Goal: Transaction & Acquisition: Book appointment/travel/reservation

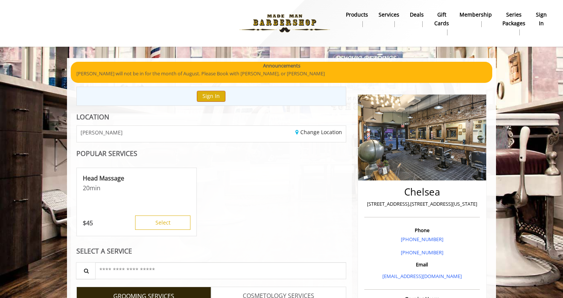
click at [216, 95] on button "Sign In" at bounding box center [211, 96] width 29 height 11
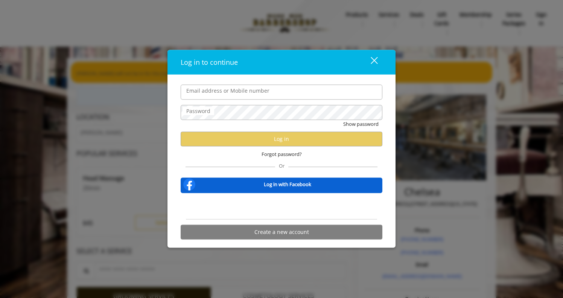
click at [308, 71] on div "Log in to continue close" at bounding box center [281, 62] width 228 height 25
click at [315, 96] on input "Email address or Mobile number" at bounding box center [282, 91] width 202 height 15
click at [325, 90] on input "Email address or Mobile number" at bounding box center [282, 91] width 202 height 15
click at [376, 89] on input "Email address or Mobile number" at bounding box center [282, 91] width 202 height 15
click at [364, 92] on input "Email address or Mobile number" at bounding box center [282, 91] width 202 height 15
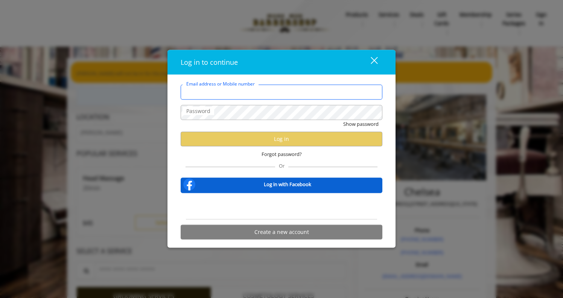
type input "**********"
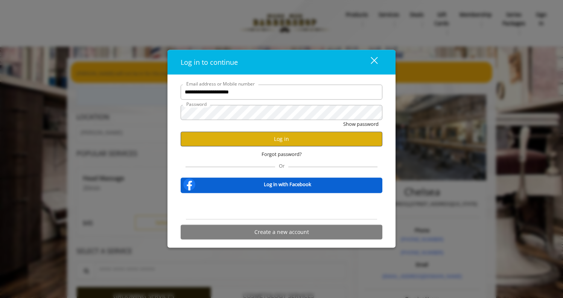
click at [301, 134] on button "Log in" at bounding box center [282, 138] width 202 height 15
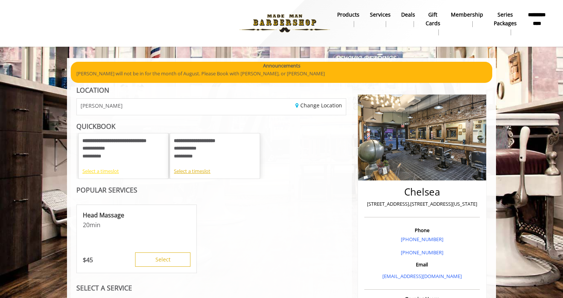
click at [105, 169] on div "Select a timeslot" at bounding box center [123, 171] width 82 height 8
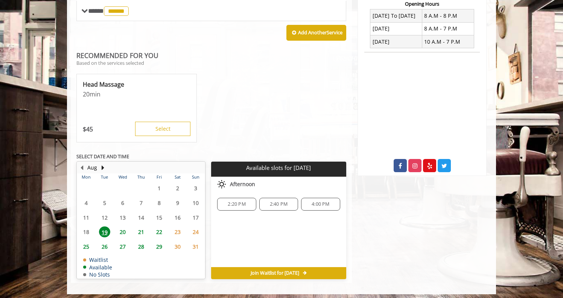
scroll to position [294, 0]
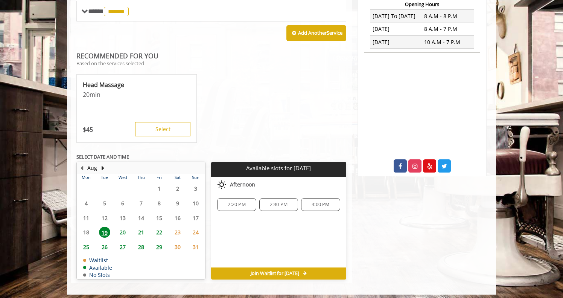
click at [120, 242] on span "27" at bounding box center [122, 246] width 11 height 11
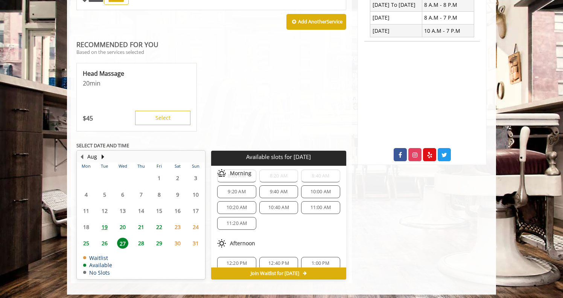
scroll to position [14, 0]
click at [312, 207] on span "11:00 AM" at bounding box center [320, 210] width 21 height 6
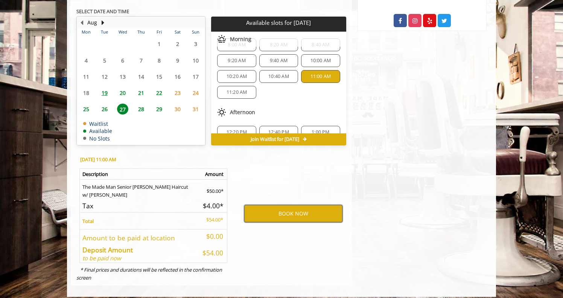
scroll to position [439, 0]
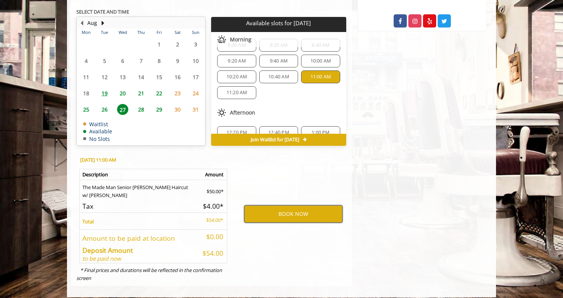
click at [307, 207] on button "BOOK NOW" at bounding box center [293, 213] width 98 height 17
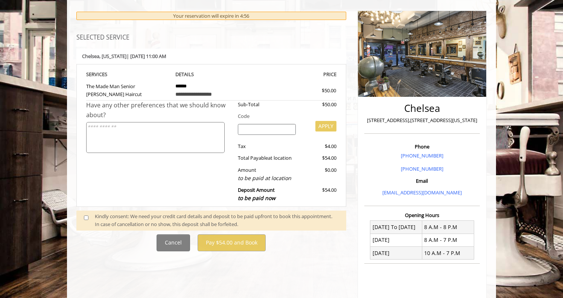
scroll to position [72, 0]
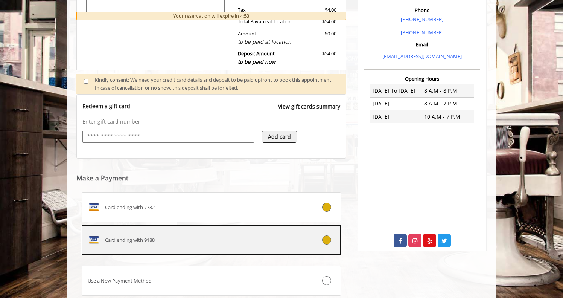
click at [188, 234] on div "Card ending with 9188" at bounding box center [189, 240] width 215 height 12
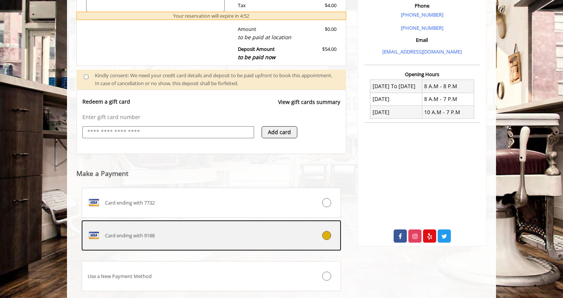
scroll to position [224, 0]
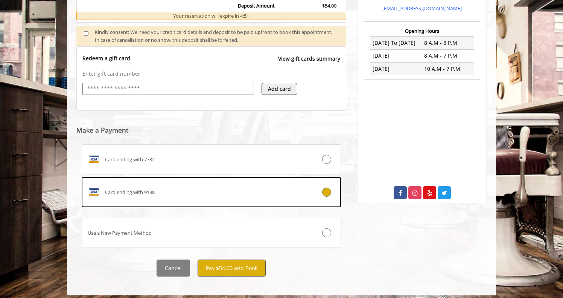
click at [245, 268] on button "Pay $54.00 and Book" at bounding box center [232, 267] width 68 height 17
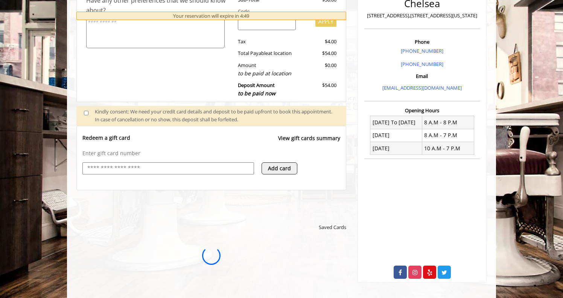
scroll to position [0, 0]
